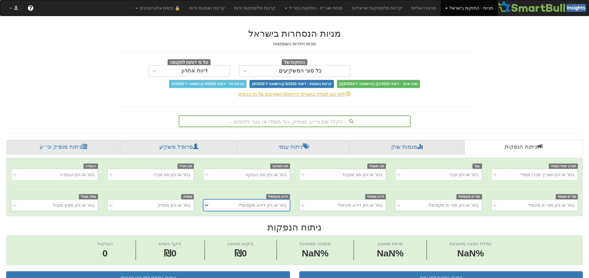
scroll to position [0, 5]
click at [283, 120] on div "הקלד שם ני״ע, מנפיק, גוף מוסדי או ענף לחיפוש..." at bounding box center [294, 121] width 231 height 11
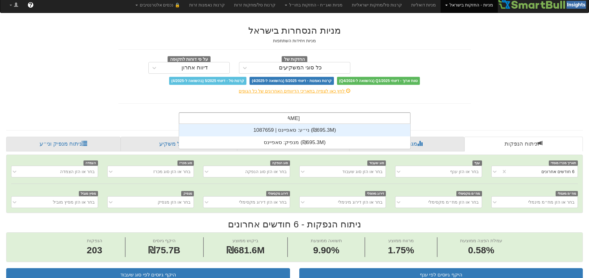
scroll to position [25, 0]
type input "[PERSON_NAME]"
click at [321, 130] on div "ני״ע: ‏סאפיינס | 1087659 ‎(₪695.3M)‎" at bounding box center [294, 130] width 231 height 12
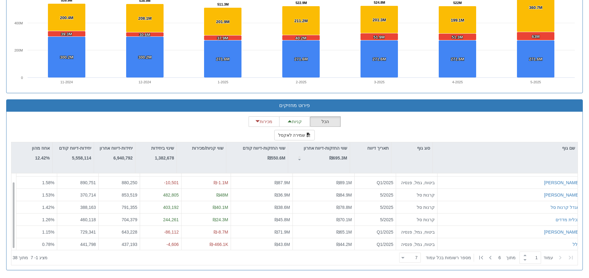
scroll to position [10, 0]
click at [416, 256] on div "7 7" at bounding box center [412, 258] width 16 height 9
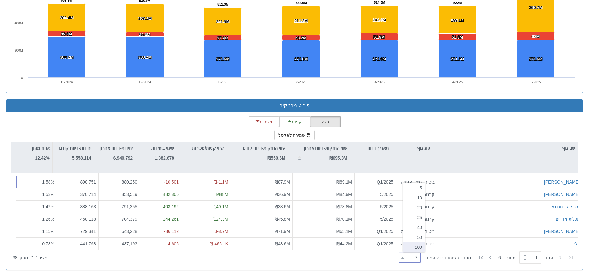
click at [418, 250] on div "100" at bounding box center [414, 248] width 22 height 10
type input "100"
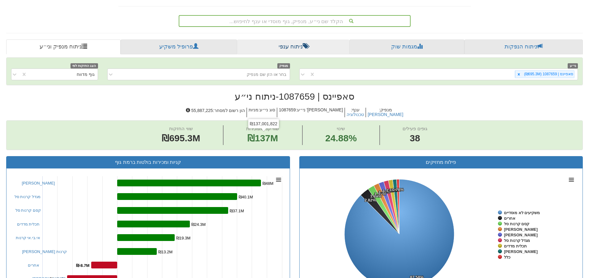
scroll to position [59, 0]
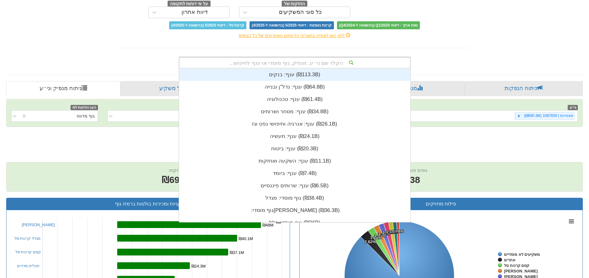
click at [272, 66] on div "הקלד שם ני״ע, מנפיק, גוף מוסדי או ענף לחיפוש..." at bounding box center [295, 63] width 232 height 12
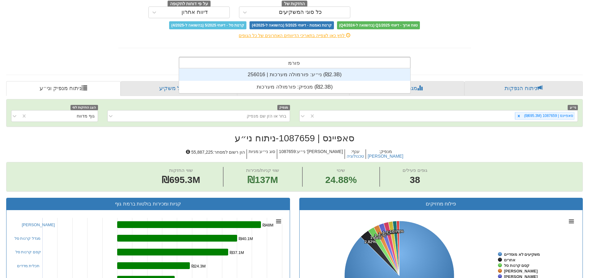
scroll to position [25, 0]
type input "פורמולה"
click at [295, 76] on div "ני״ע: ‏פורמולה מערכות | 256016 ‎(₪2.3B)‎" at bounding box center [294, 75] width 231 height 12
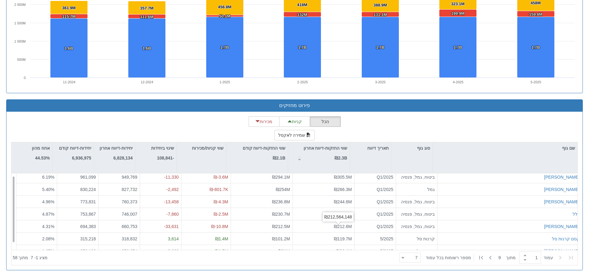
scroll to position [10, 0]
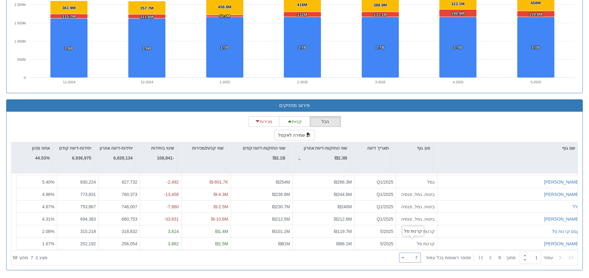
click at [404, 259] on div "7 7" at bounding box center [410, 258] width 22 height 10
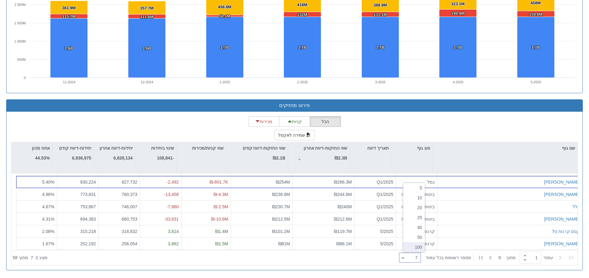
click at [418, 250] on div "100" at bounding box center [414, 248] width 22 height 10
type input "100"
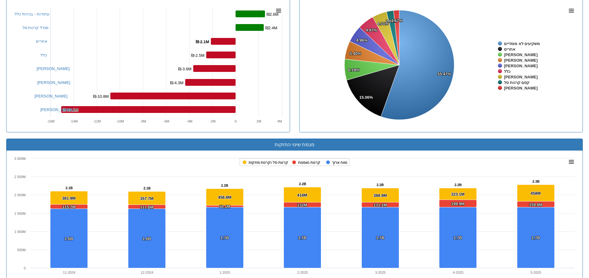
scroll to position [59, 0]
